Goal: Find specific page/section: Find specific page/section

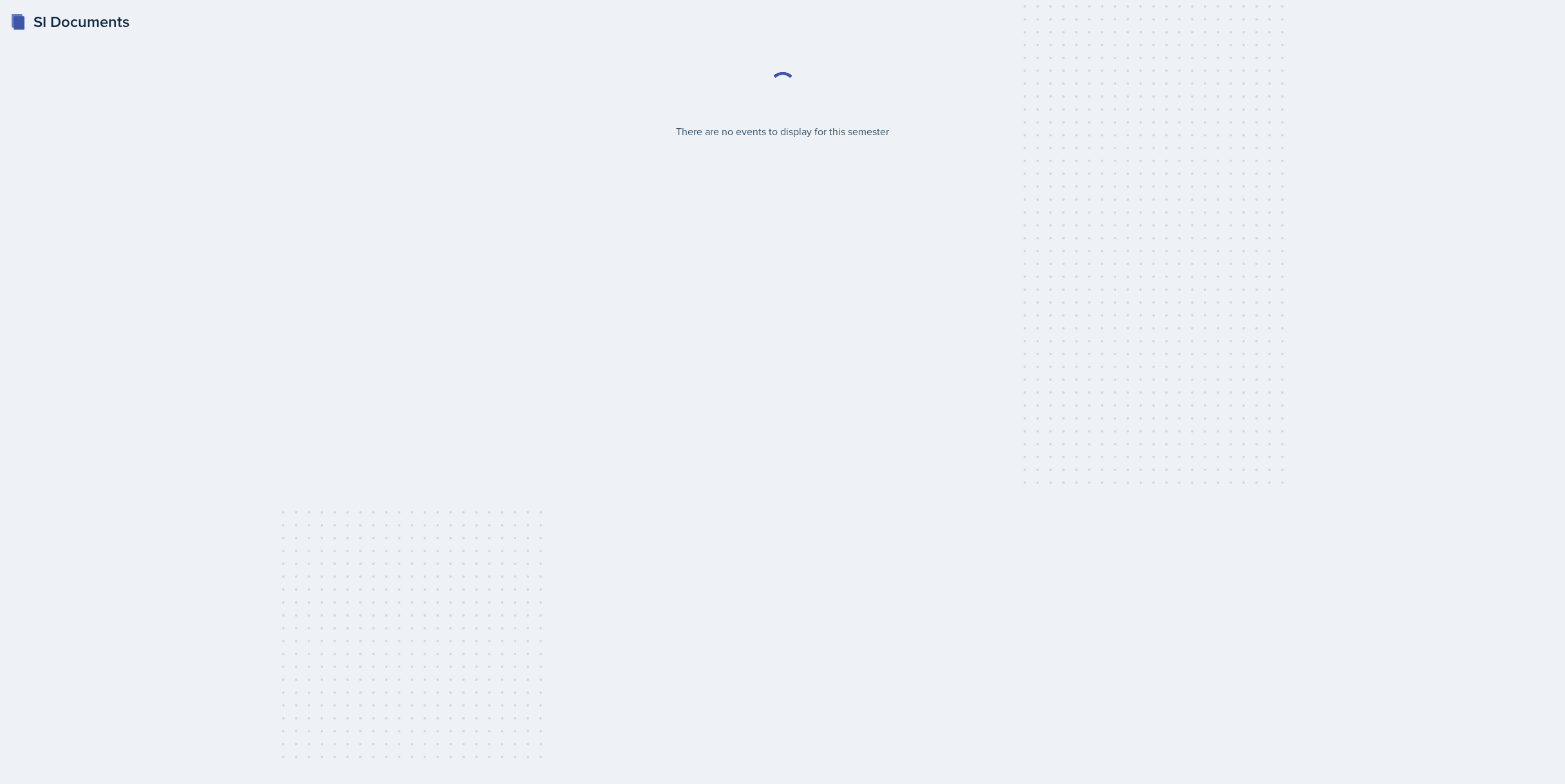
select select "2bed604d-1099-4043-b1bc-2365e8740244"
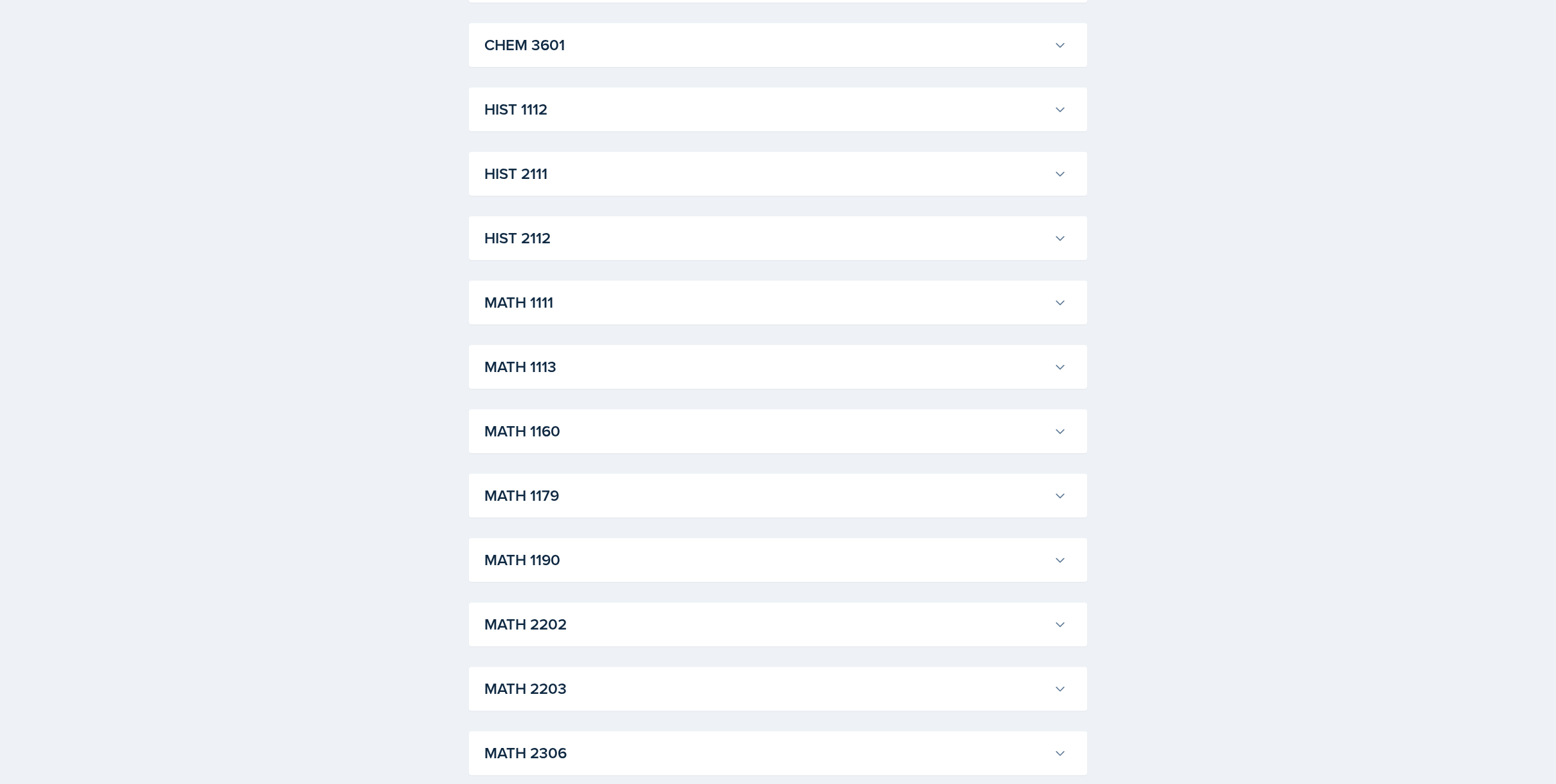
scroll to position [708, 0]
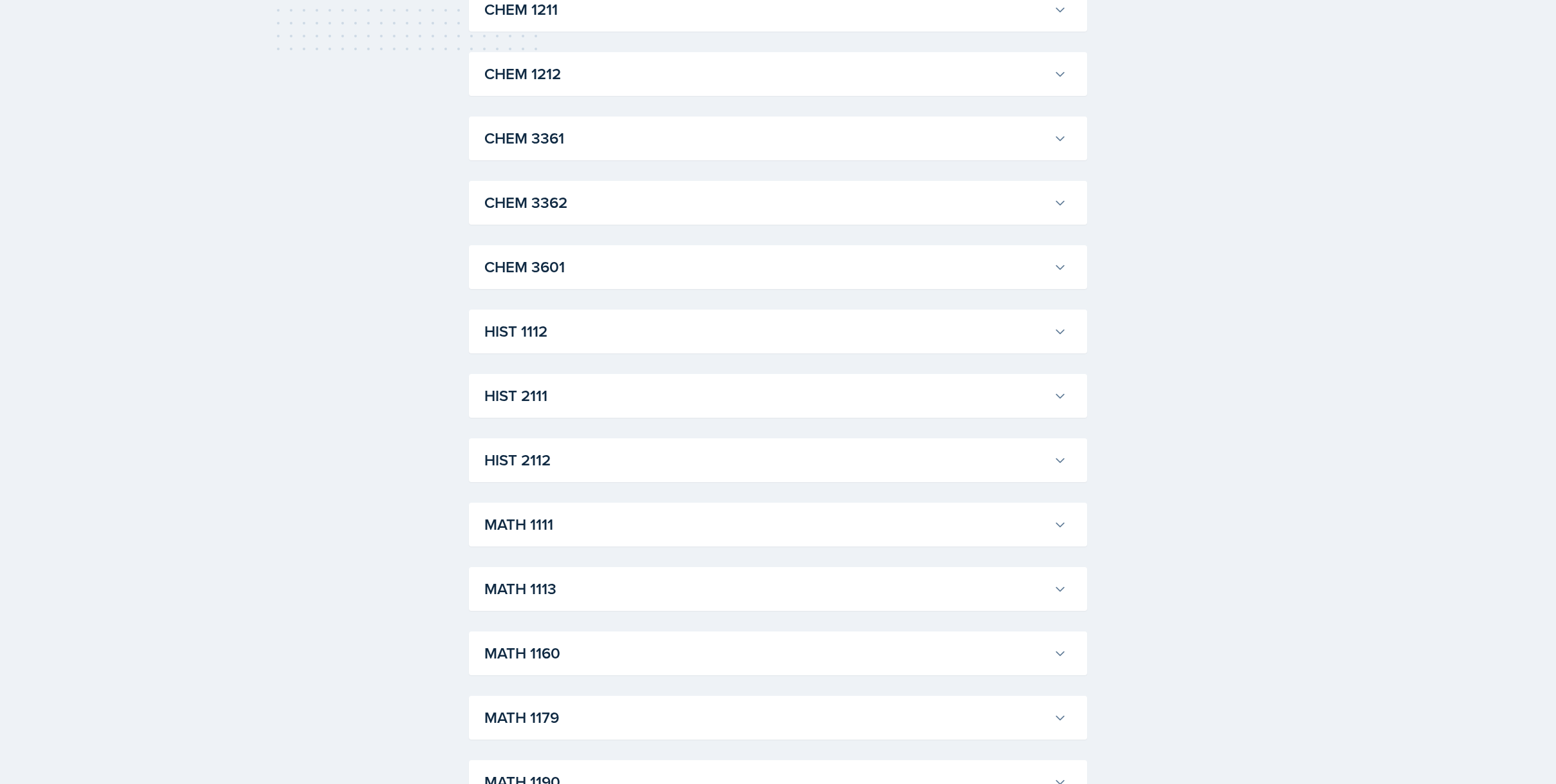
click at [708, 331] on h3 "HIST 1112" at bounding box center [766, 332] width 564 height 24
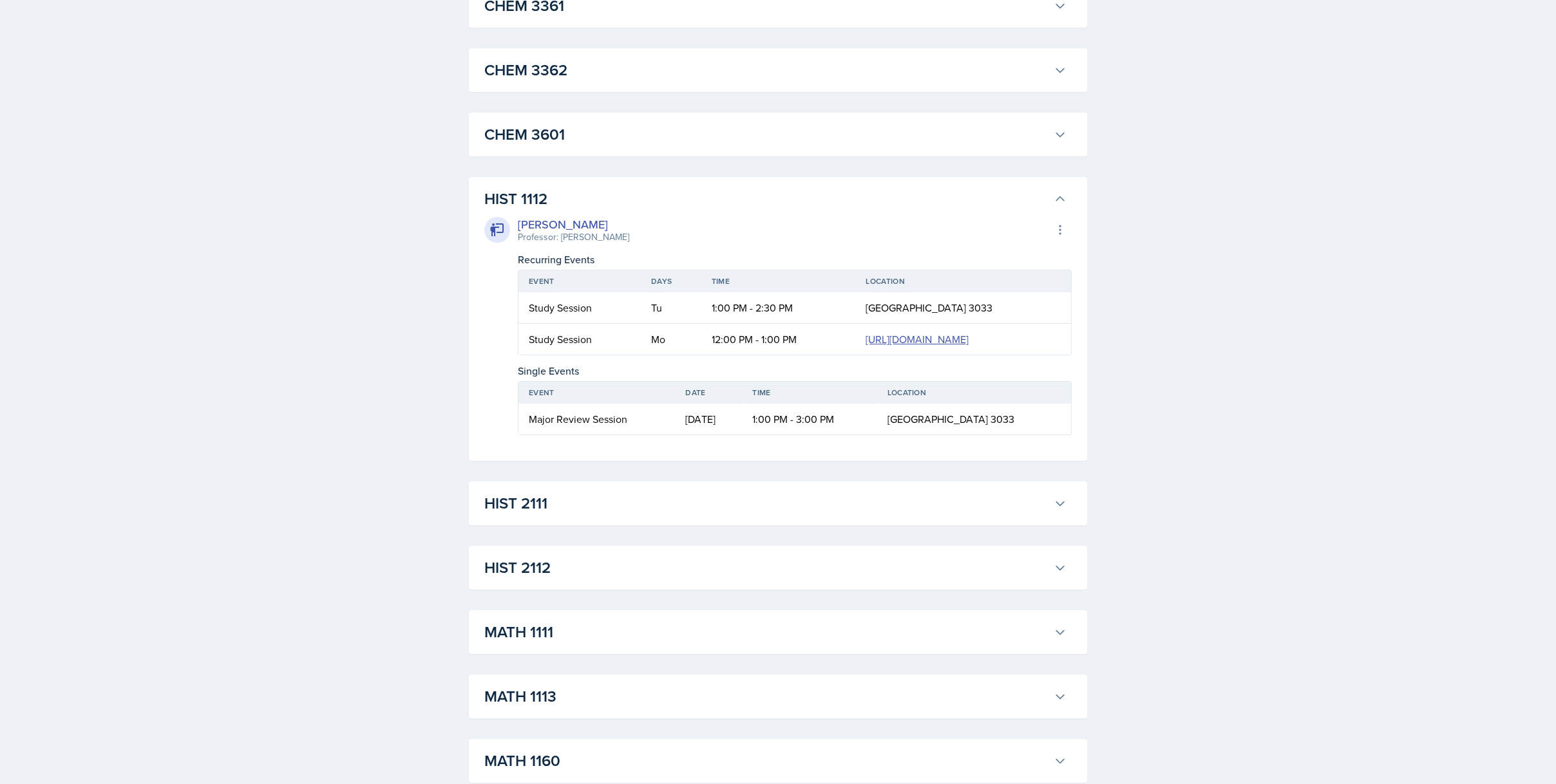
scroll to position [837, 0]
drag, startPoint x: 613, startPoint y: 240, endPoint x: 561, endPoint y: 246, distance: 52.3
click at [561, 246] on div "Darby Bowen Professor: Kent Bailey Export to Google Calendar" at bounding box center [778, 234] width 587 height 28
drag, startPoint x: 553, startPoint y: 202, endPoint x: 469, endPoint y: 341, distance: 162.4
click at [469, 341] on div "HIST 1112 Darby Bowen Professor: Kent Bailey Export to Google Calendar Recurrin…" at bounding box center [777, 323] width 618 height 284
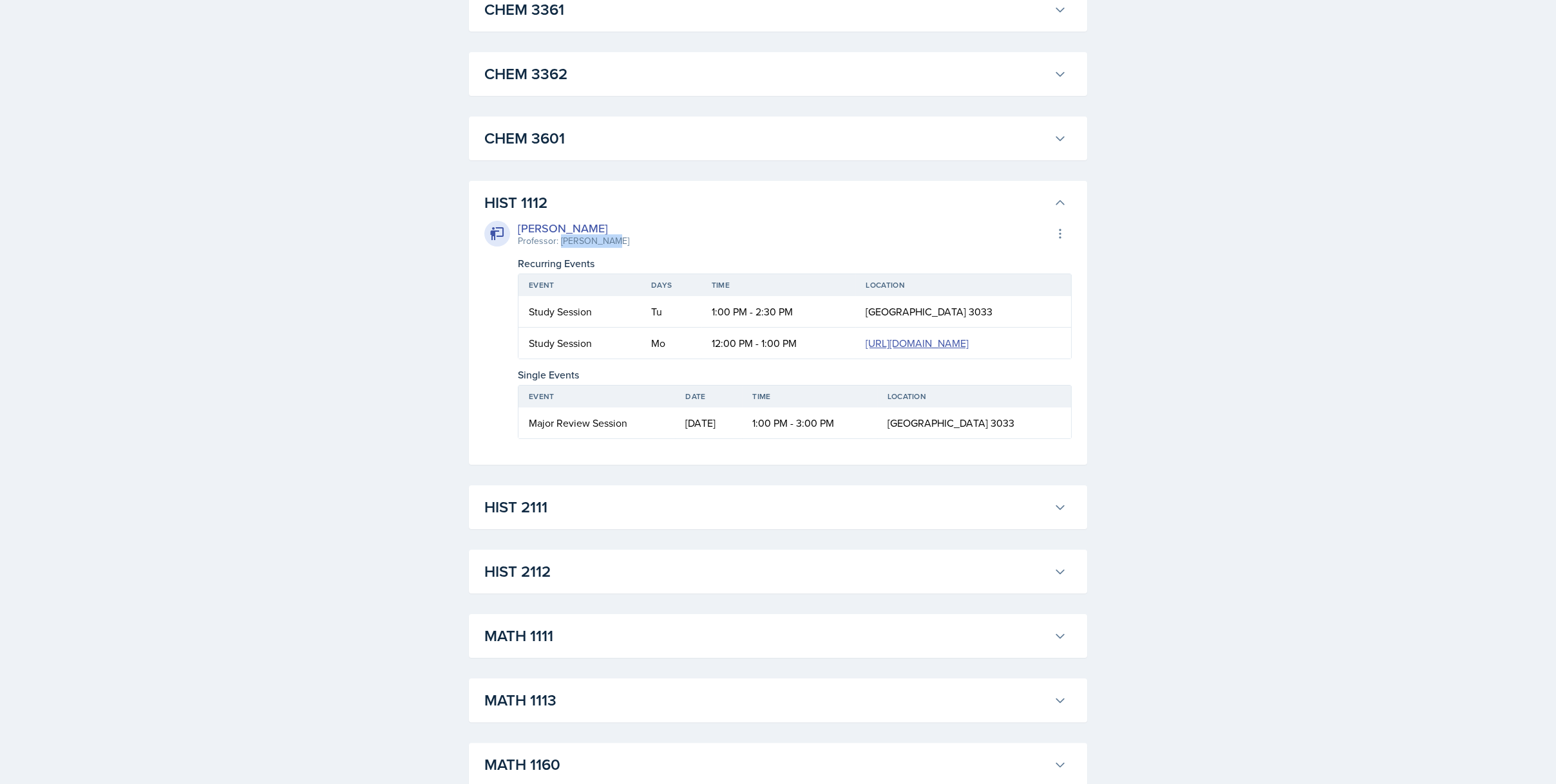
click at [624, 241] on div "Darby Bowen Professor: Kent Bailey Export to Google Calendar" at bounding box center [778, 234] width 587 height 28
drag, startPoint x: 608, startPoint y: 239, endPoint x: 559, endPoint y: 243, distance: 49.2
click at [559, 243] on div "Darby Bowen Professor: Kent Bailey Export to Google Calendar" at bounding box center [778, 234] width 587 height 28
click at [491, 410] on div "Darby Bowen Professor: Kent Bailey Export to Google Calendar Recurring Events E…" at bounding box center [778, 330] width 587 height 220
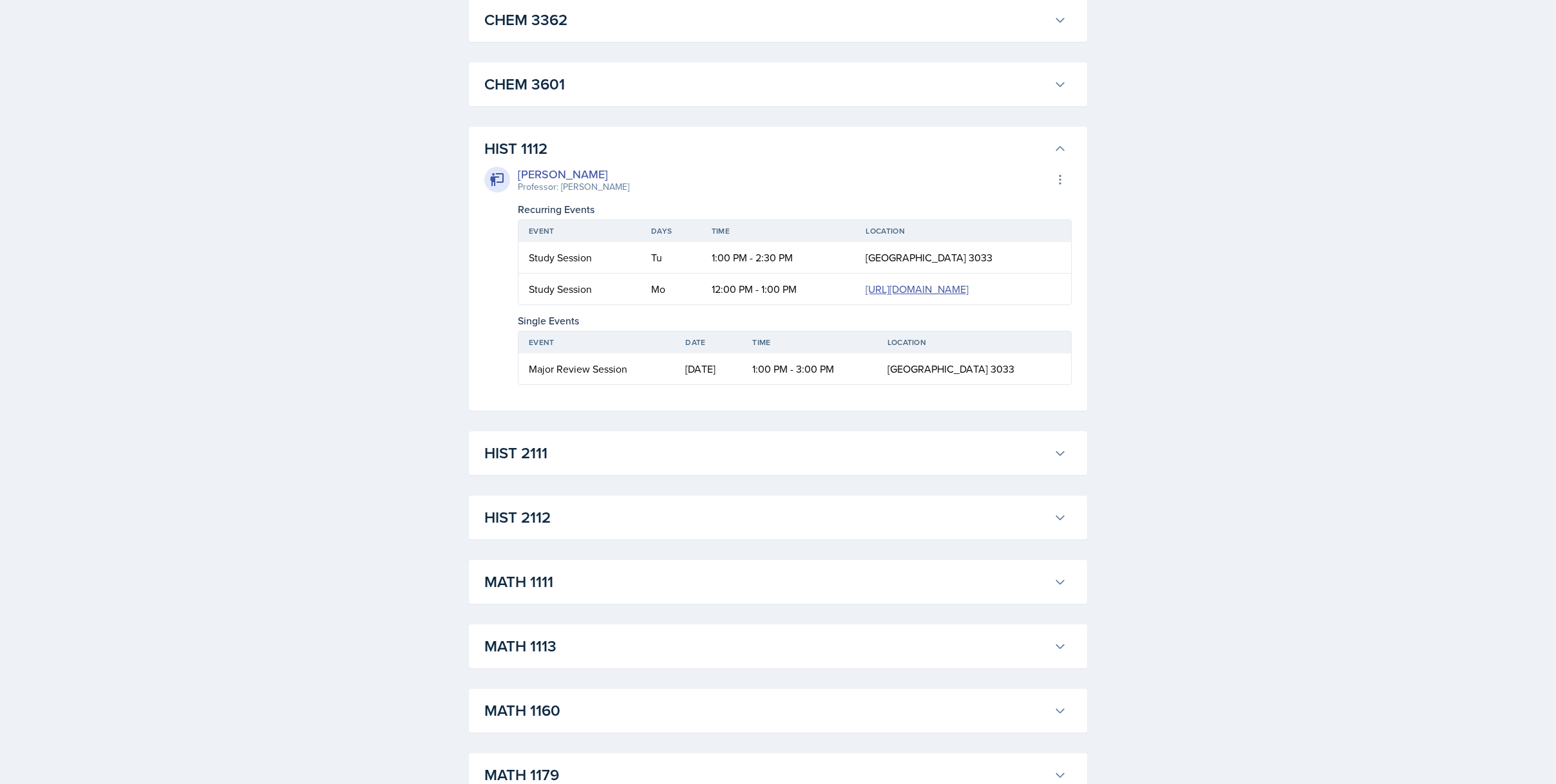
scroll to position [901, 0]
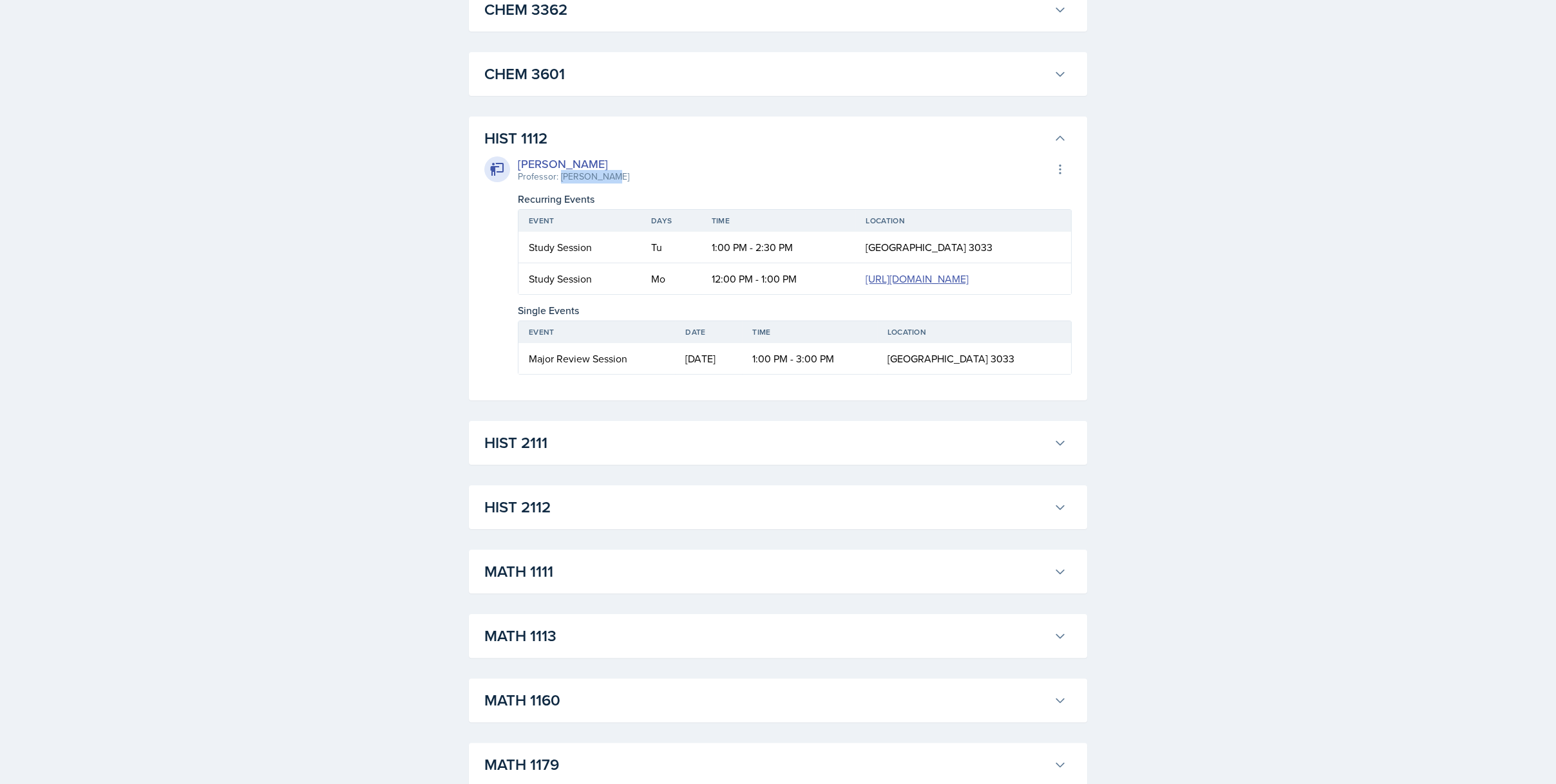
drag, startPoint x: 607, startPoint y: 177, endPoint x: 561, endPoint y: 178, distance: 46.0
click at [561, 178] on div "Darby Bowen Professor: Kent Bailey Export to Google Calendar" at bounding box center [778, 170] width 587 height 28
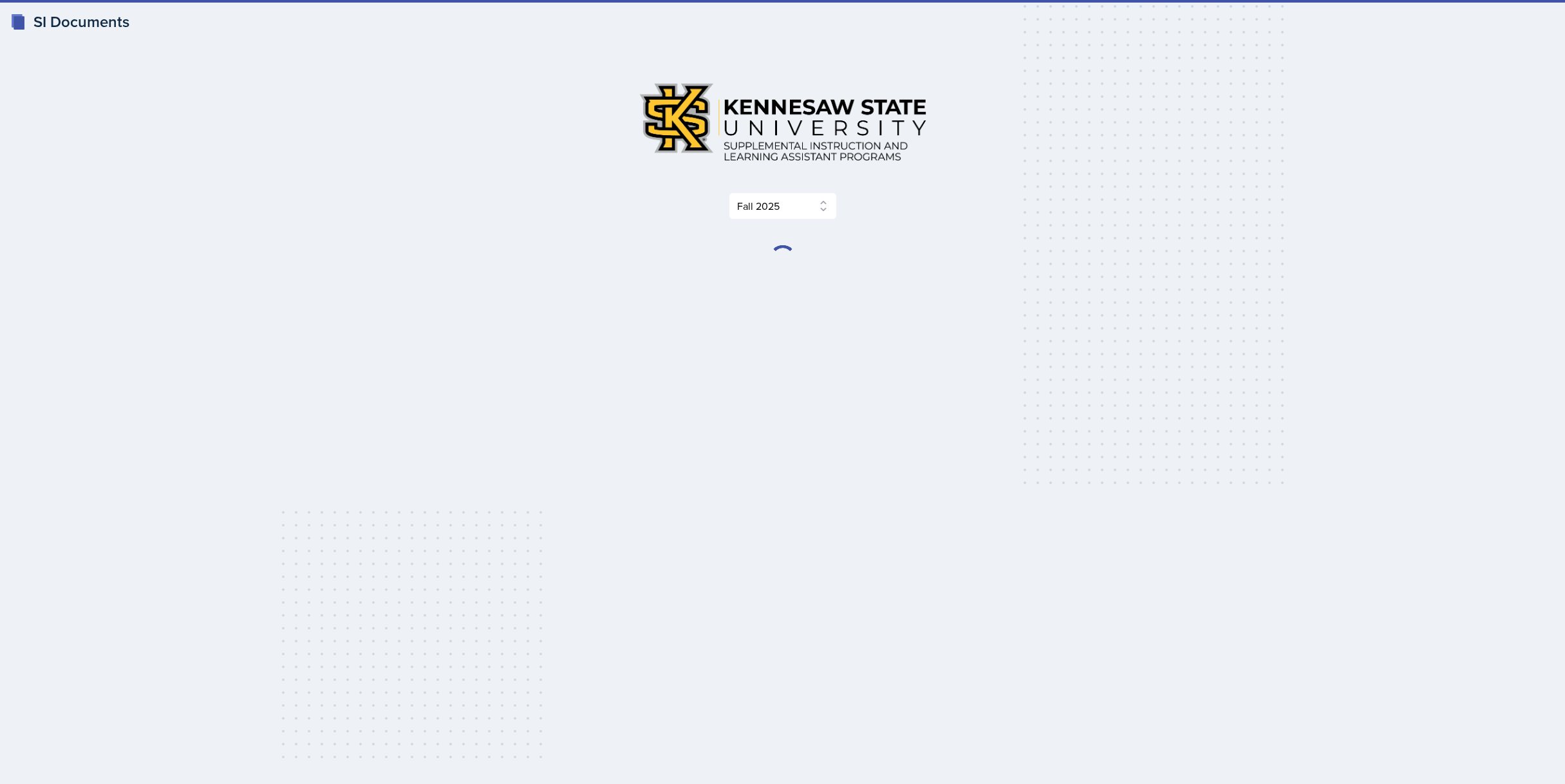
select select "2bed604d-1099-4043-b1bc-2365e8740244"
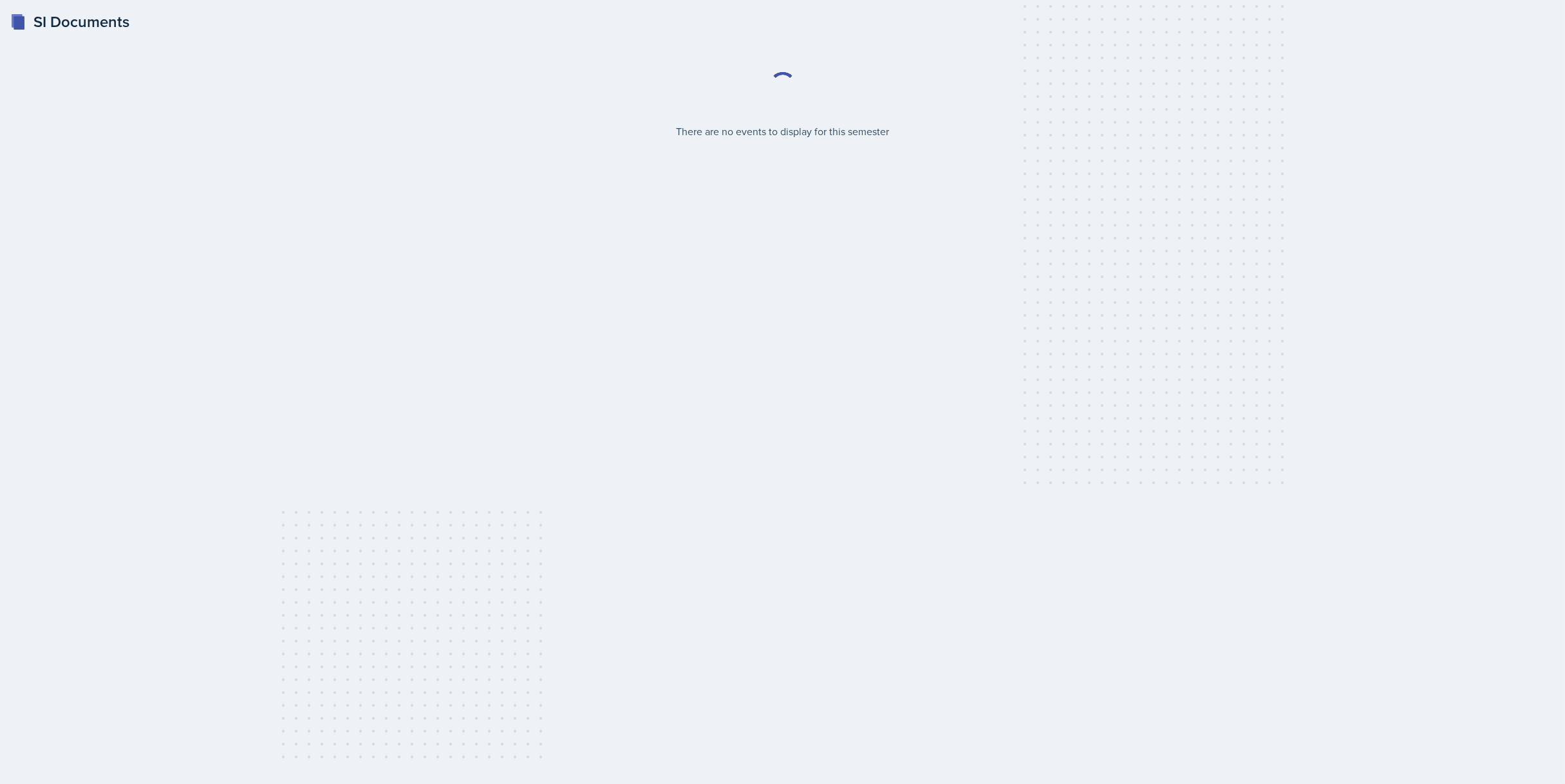
select select "2bed604d-1099-4043-b1bc-2365e8740244"
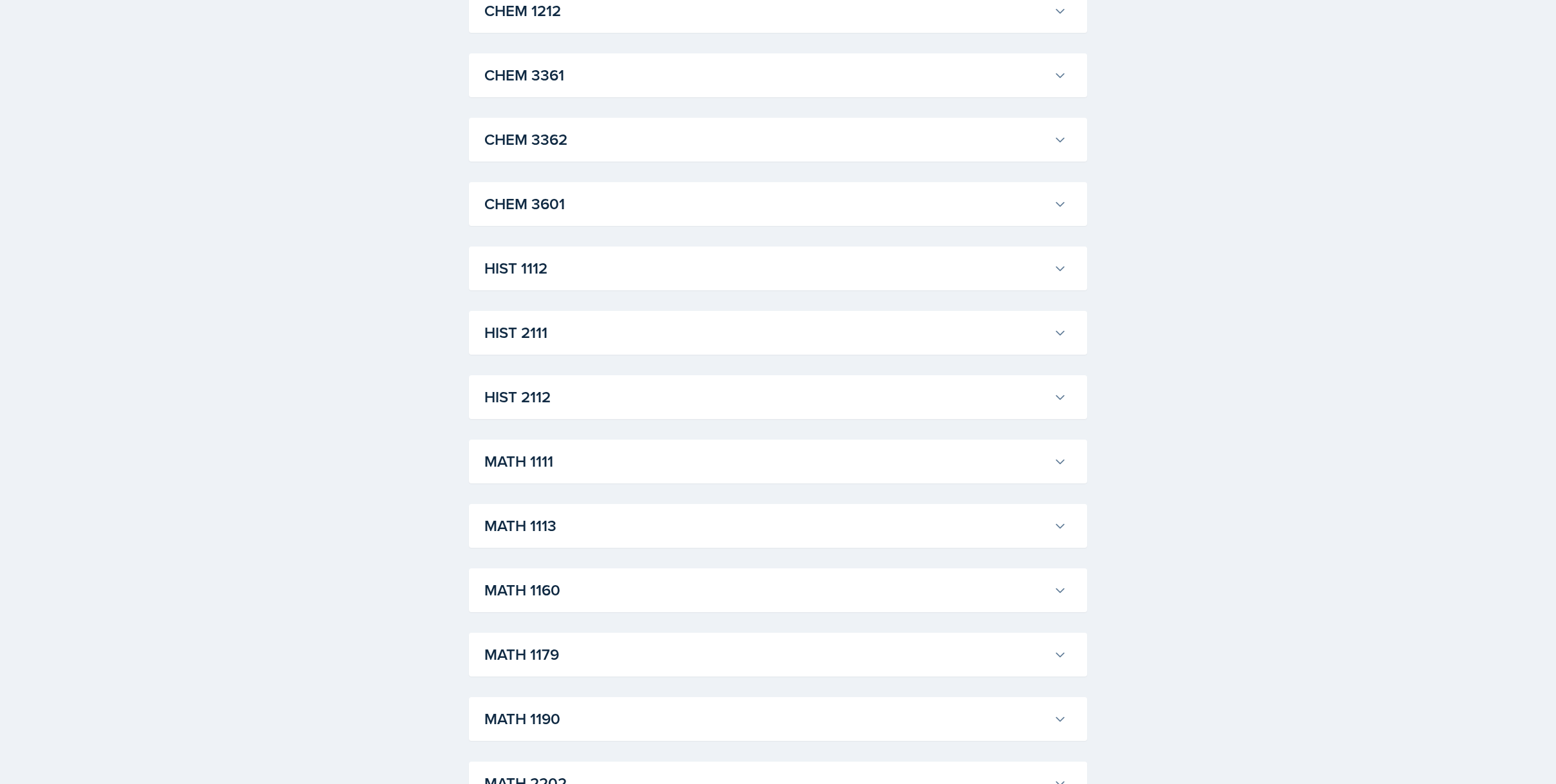
scroll to position [680, 0]
